Goal: Transaction & Acquisition: Subscribe to service/newsletter

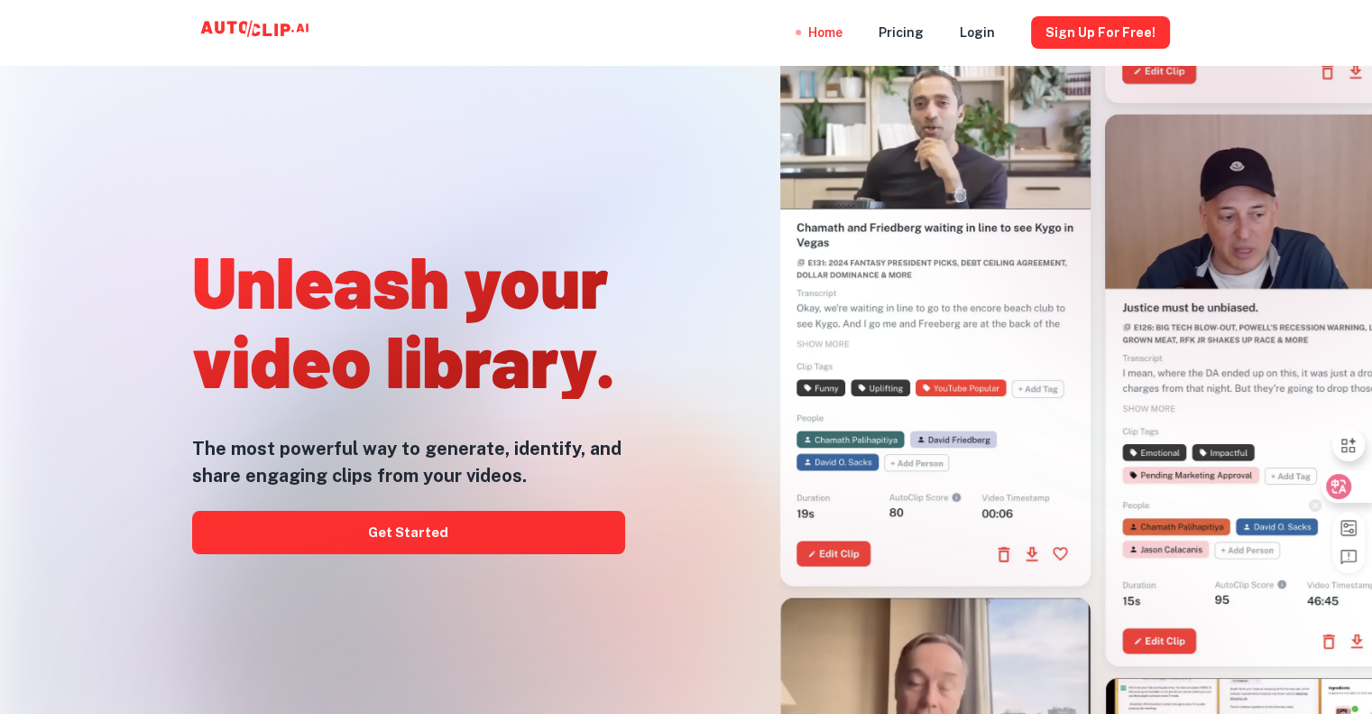
click at [1347, 487] on icon at bounding box center [1339, 486] width 18 height 18
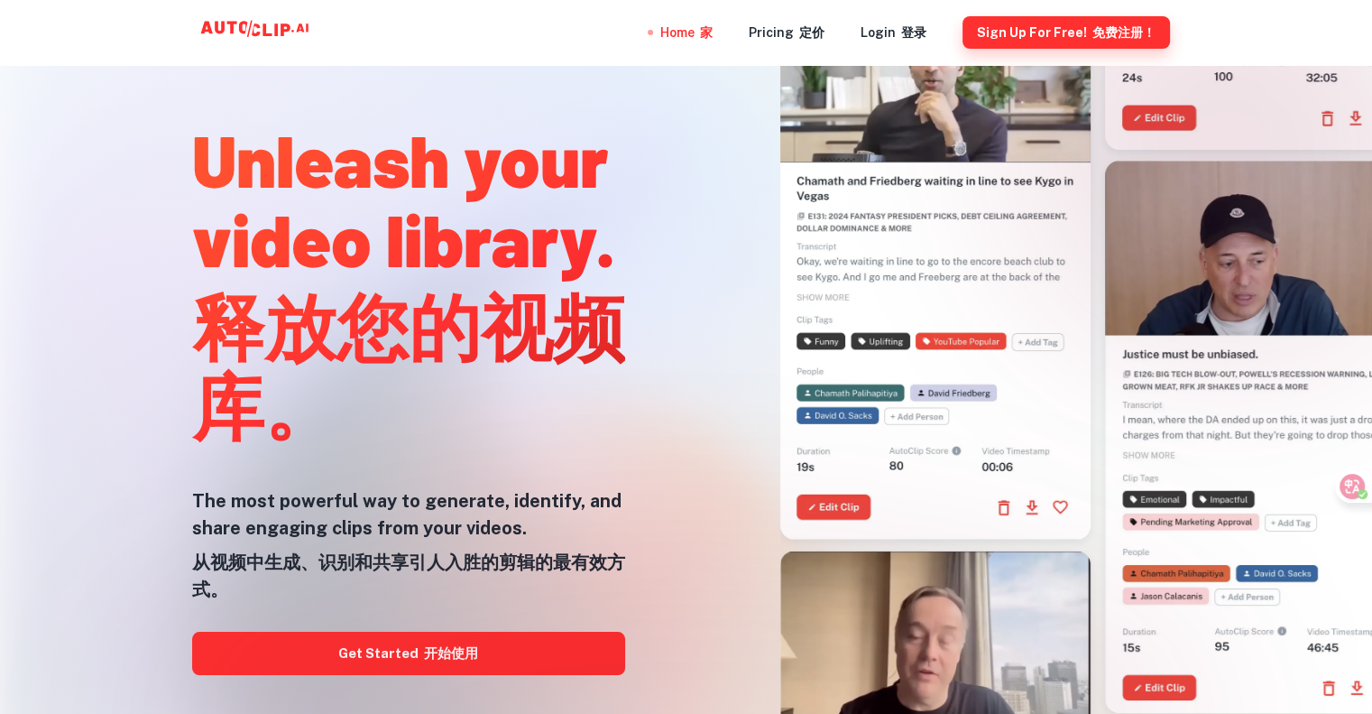
click at [1084, 35] on button "Sign Up for free! 免费注册！" at bounding box center [1067, 32] width 208 height 32
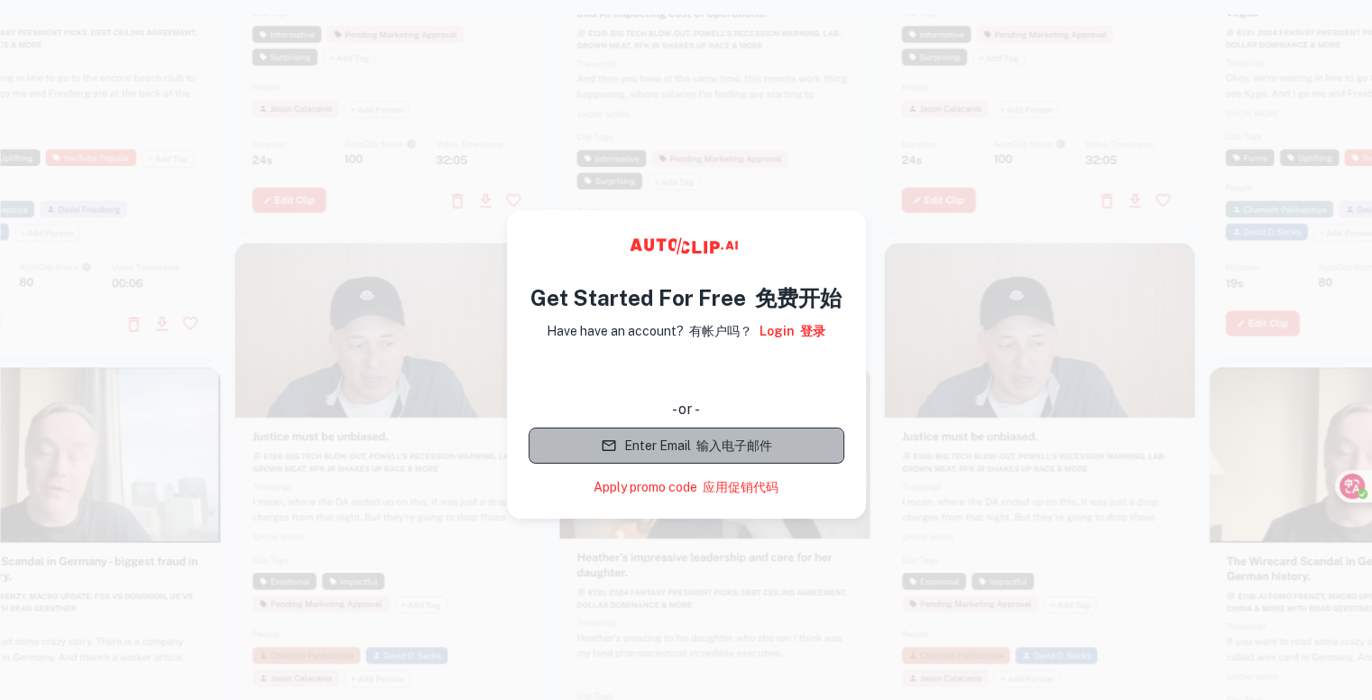
click at [718, 445] on font "输入电子邮件" at bounding box center [734, 445] width 76 height 14
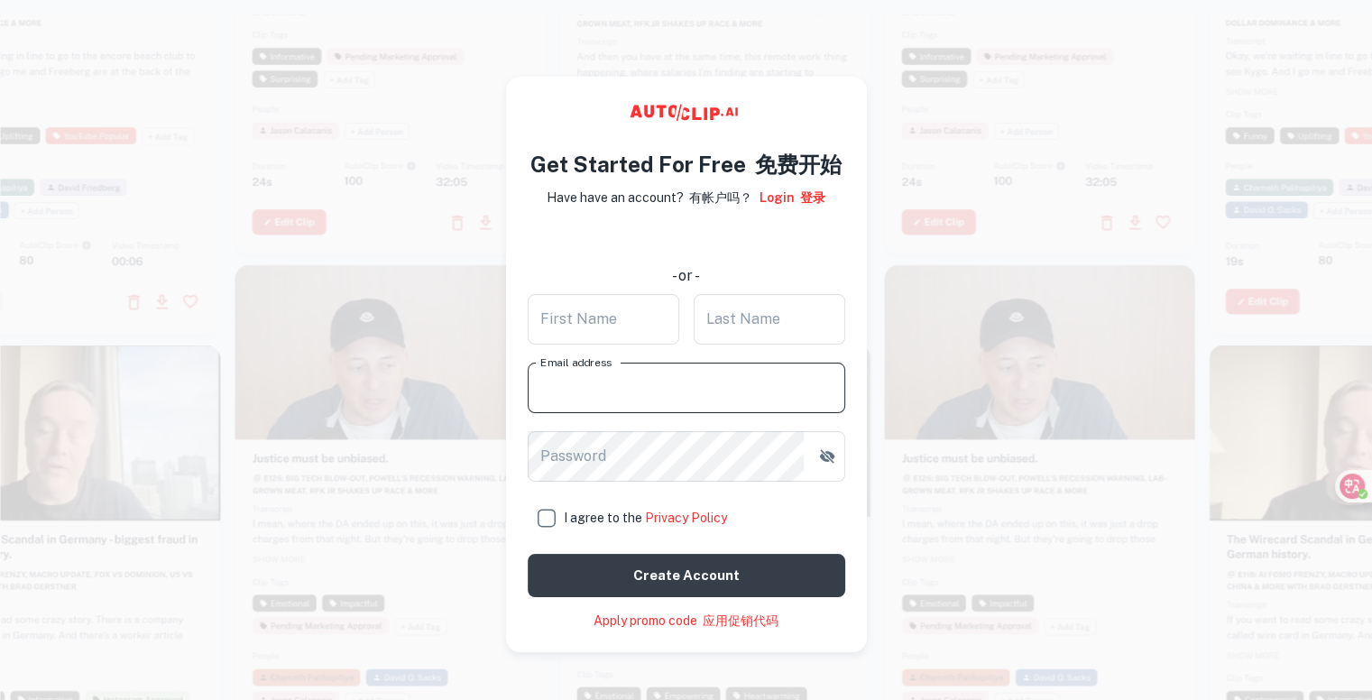
click at [697, 391] on input "Email address" at bounding box center [687, 388] width 318 height 51
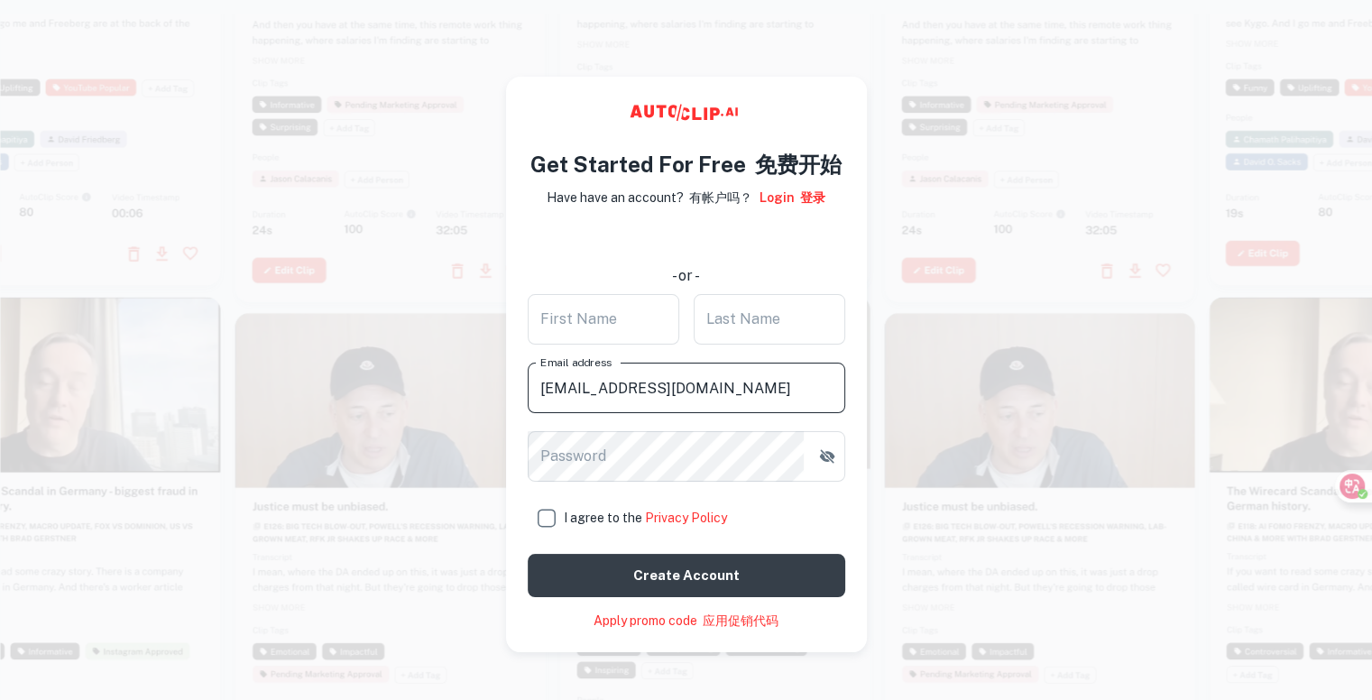
type input "[EMAIL_ADDRESS][DOMAIN_NAME]"
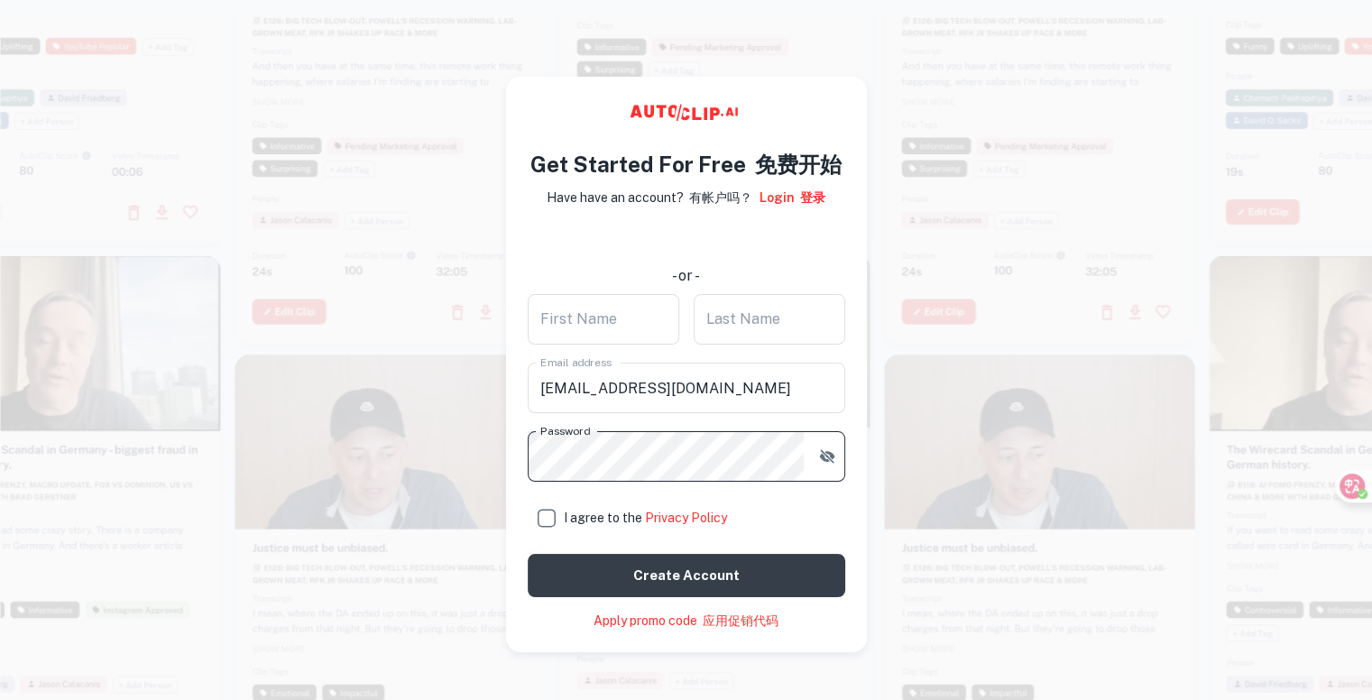
click at [543, 515] on input "I agree to the Privacy Policy" at bounding box center [546, 518] width 36 height 36
checkbox input "true"
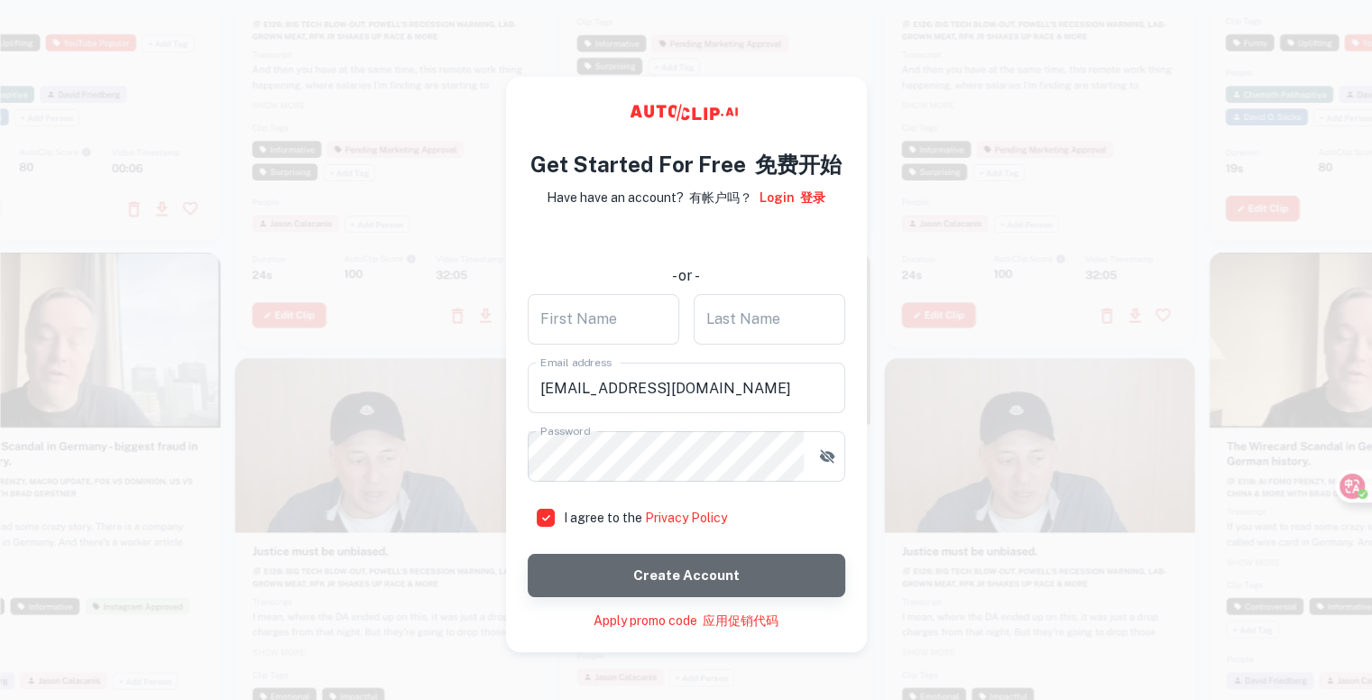
click at [660, 567] on button "Create account" at bounding box center [687, 575] width 318 height 43
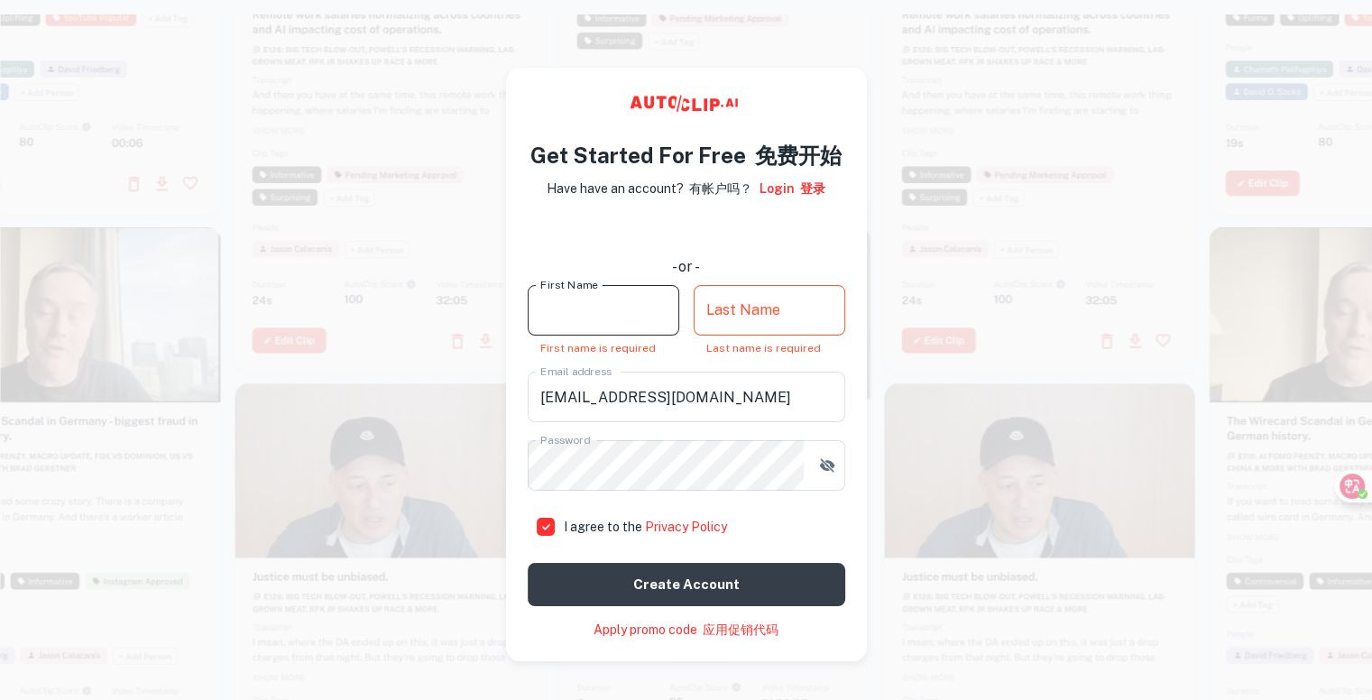
drag, startPoint x: 637, startPoint y: 317, endPoint x: 550, endPoint y: 309, distance: 86.9
click at [550, 309] on input "First Name" at bounding box center [604, 310] width 152 height 51
type input "lu"
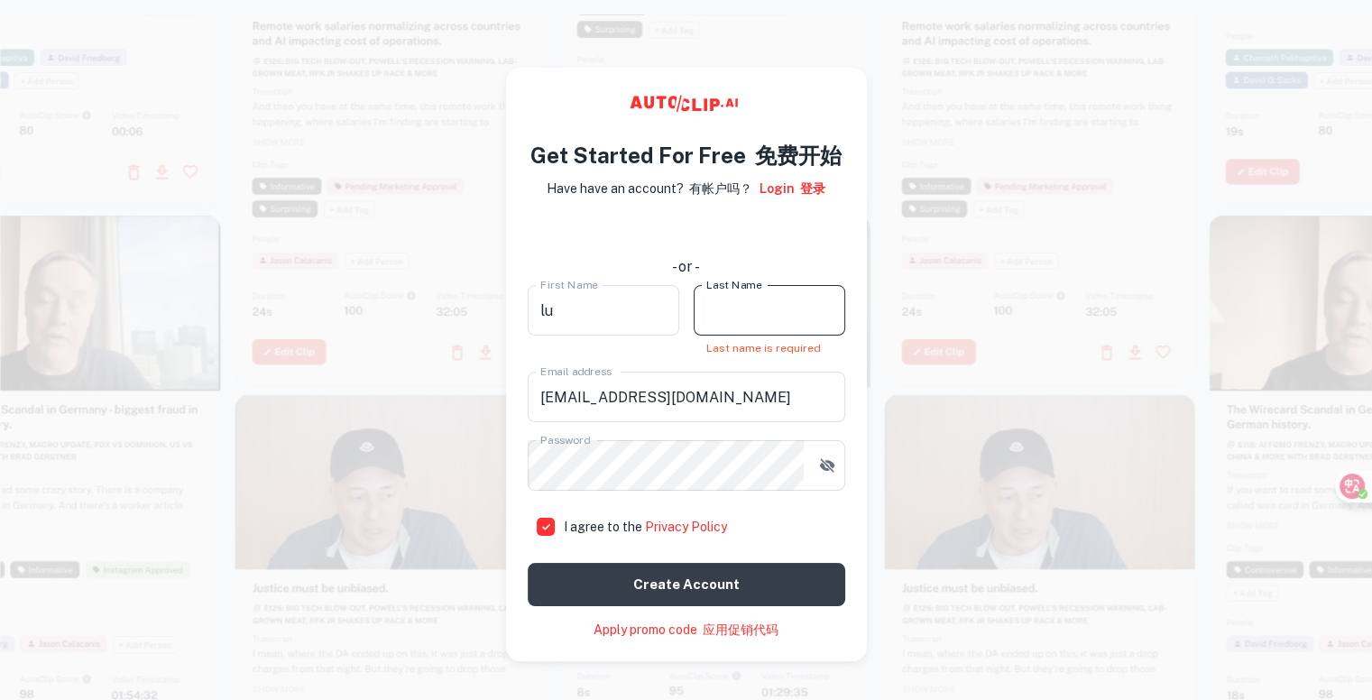
drag, startPoint x: 792, startPoint y: 308, endPoint x: 724, endPoint y: 307, distance: 67.7
click at [724, 307] on input "Last Name" at bounding box center [770, 310] width 152 height 51
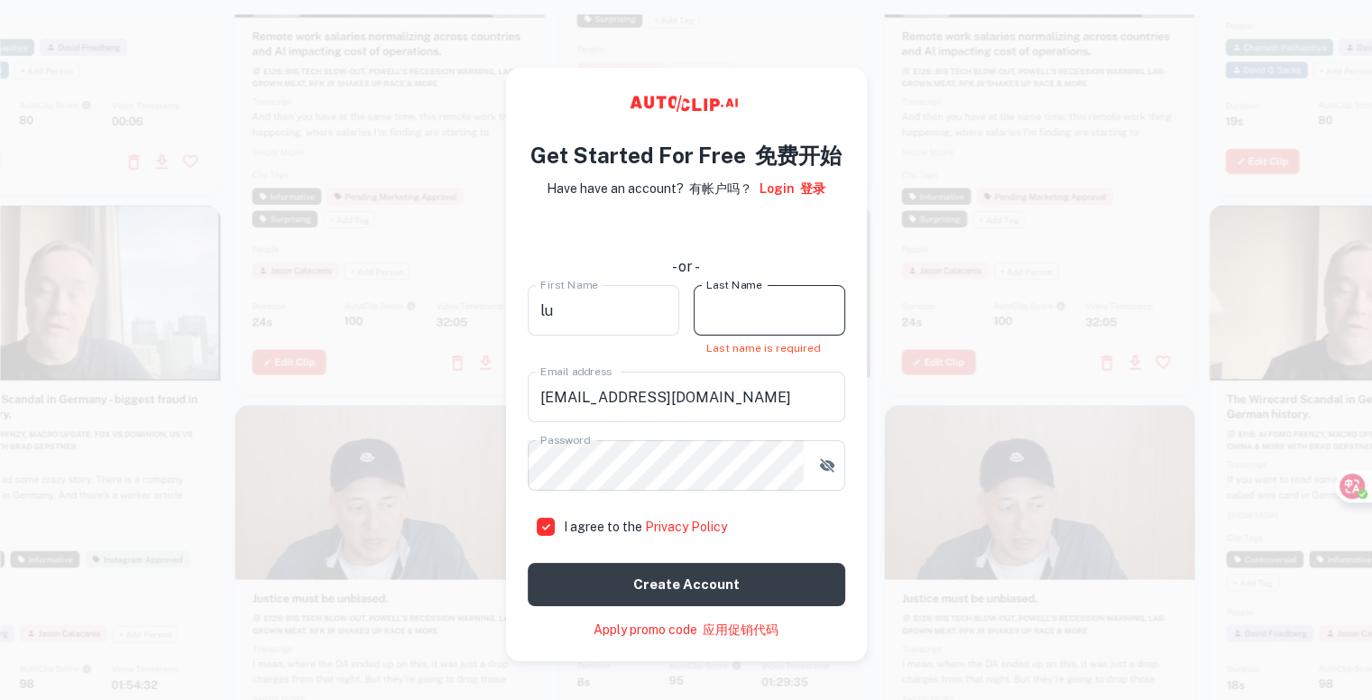
type input "[PERSON_NAME]"
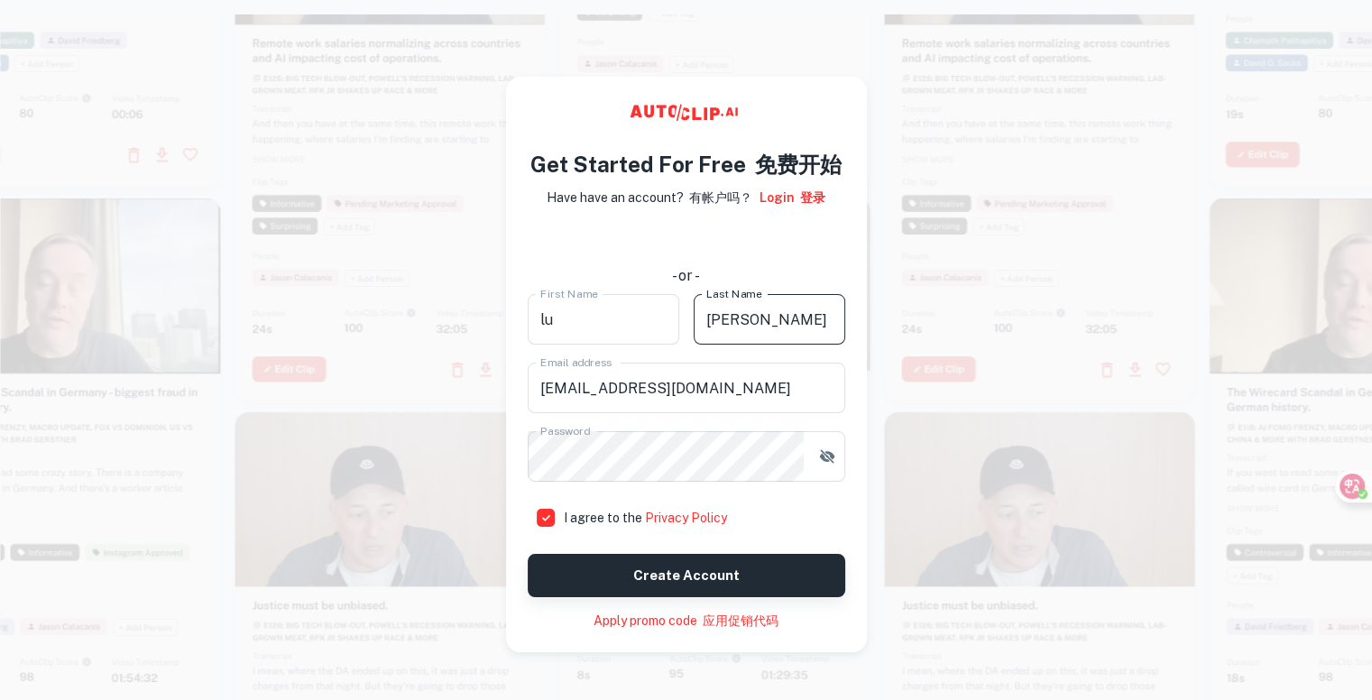
click at [678, 573] on button "Create account" at bounding box center [687, 575] width 318 height 43
